Goal: Find specific page/section: Find specific page/section

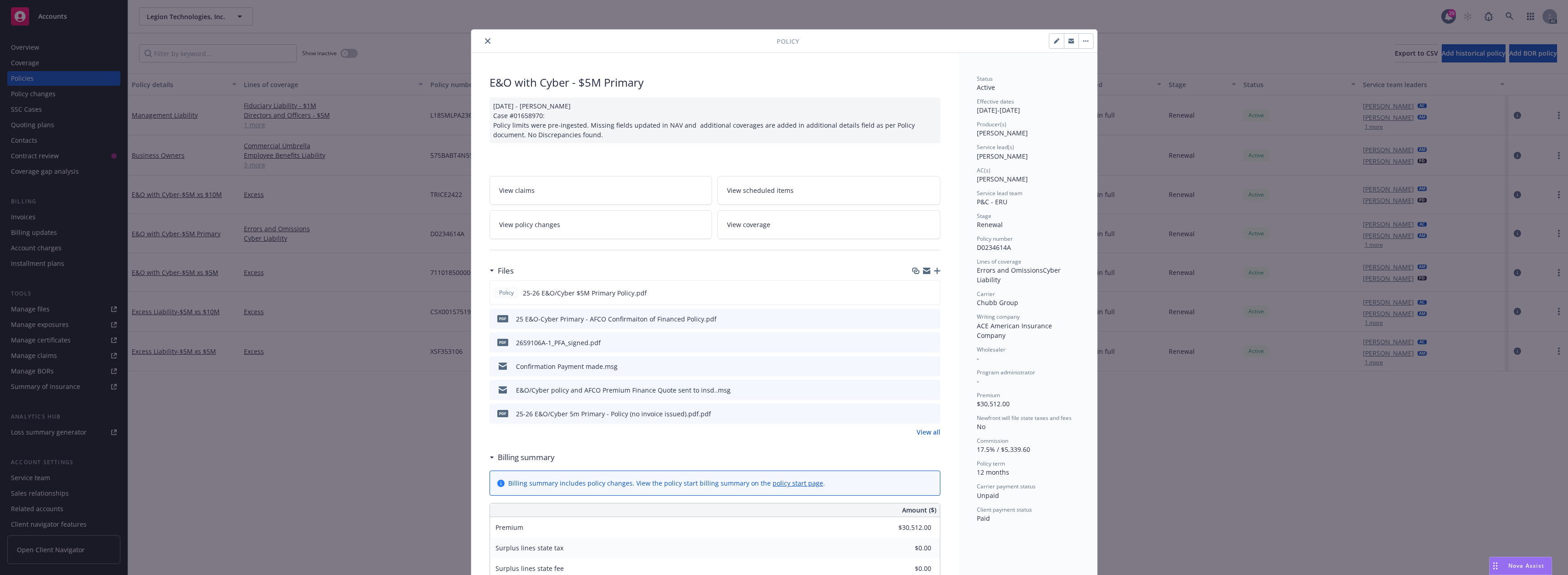
click at [483, 44] on button "close" at bounding box center [488, 41] width 11 height 11
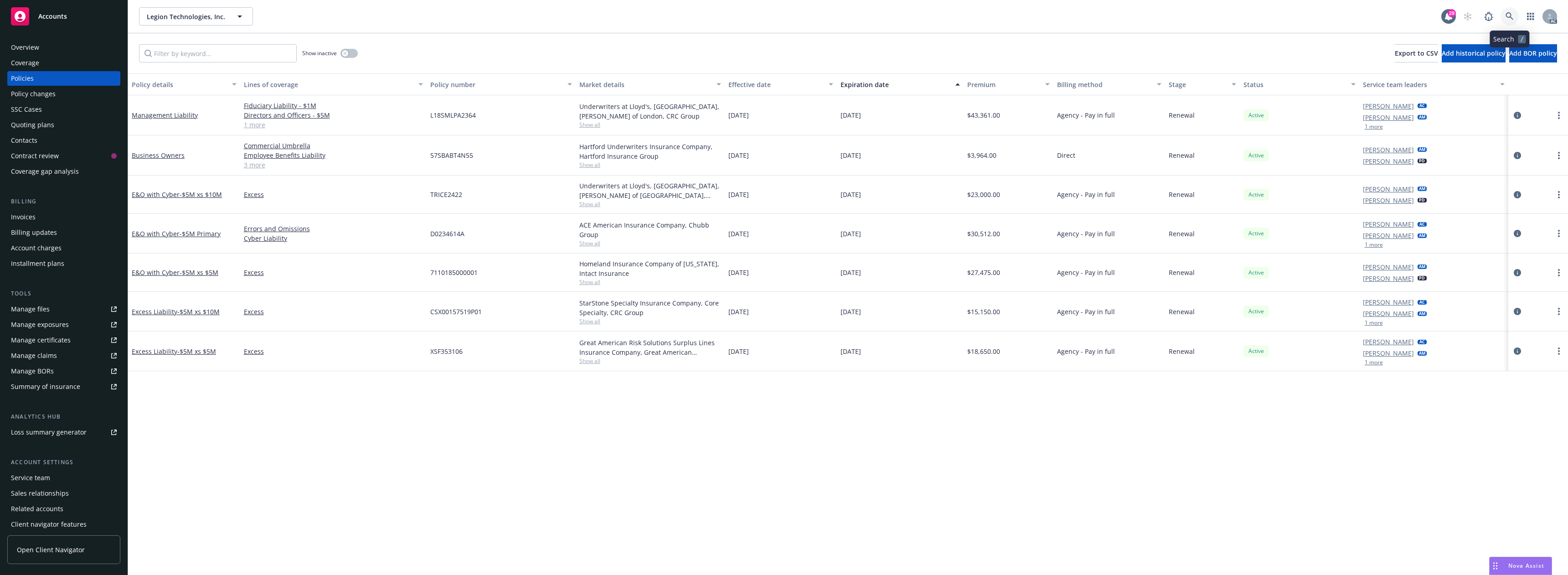
click at [1507, 14] on icon at bounding box center [1509, 16] width 8 height 8
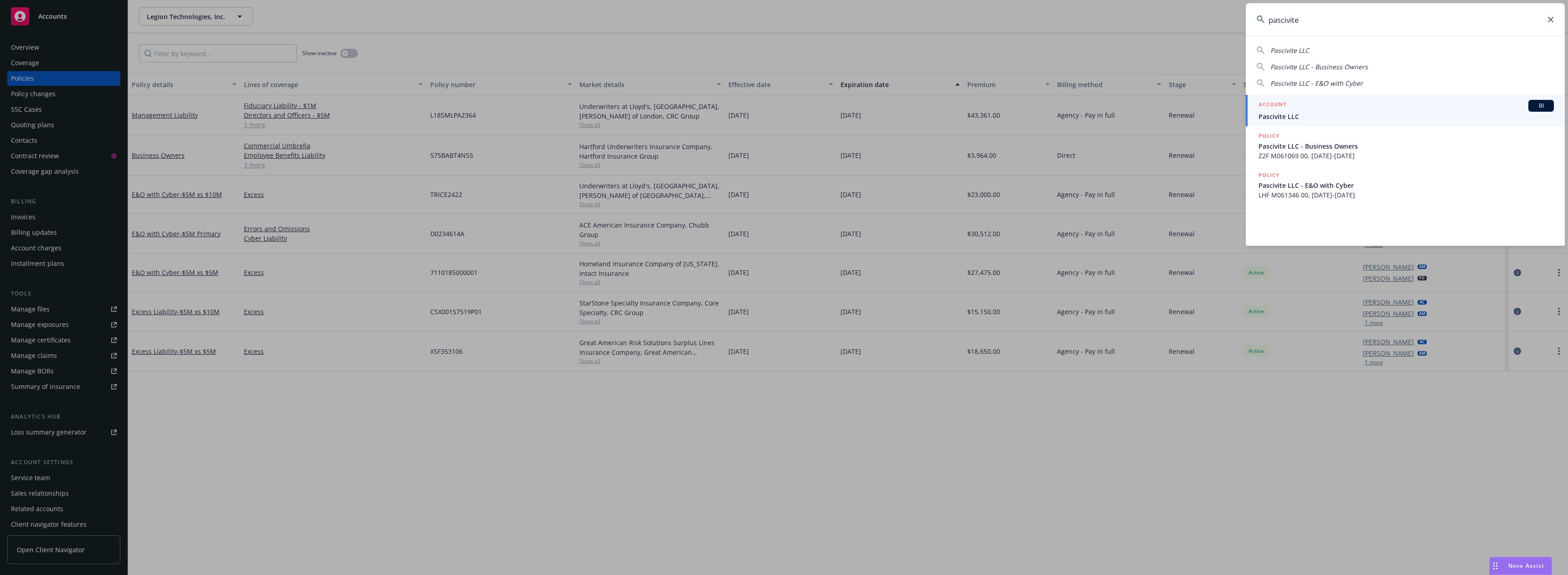
type input "pascivite"
click at [1282, 110] on h5 "ACCOUNT" at bounding box center [1273, 105] width 28 height 11
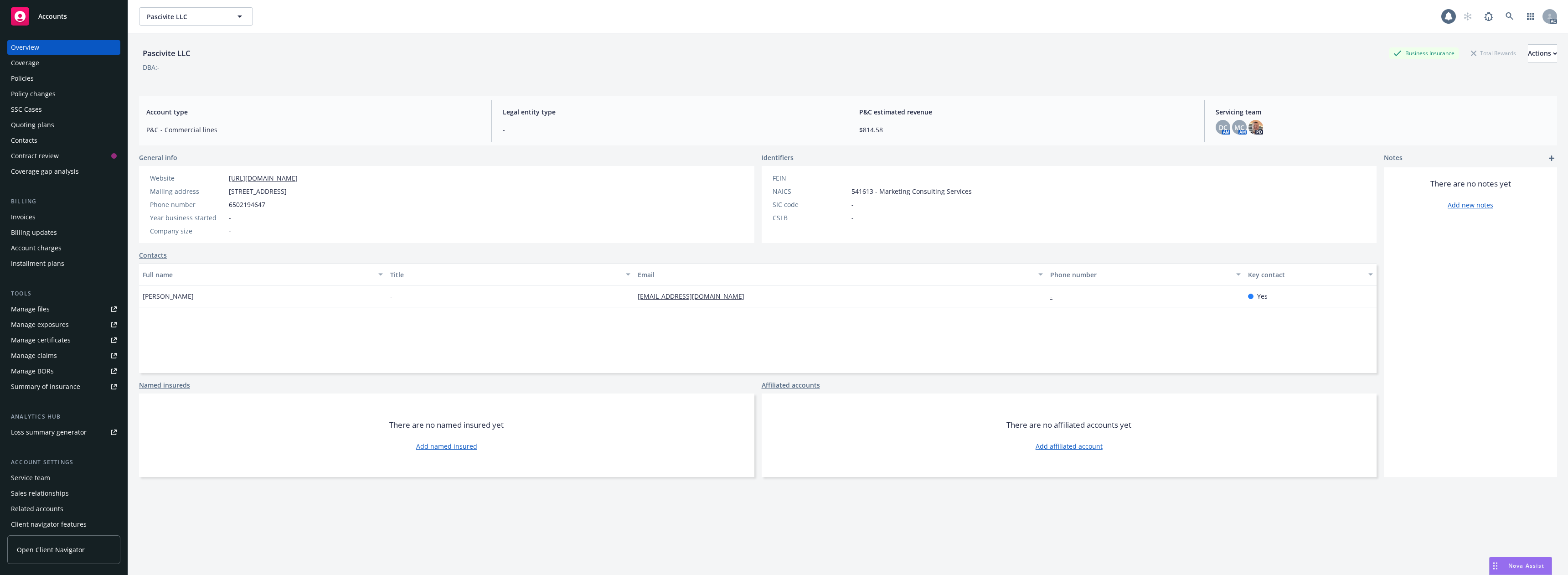
click at [35, 79] on div "Policies" at bounding box center [64, 79] width 106 height 15
